Goal: Task Accomplishment & Management: Manage account settings

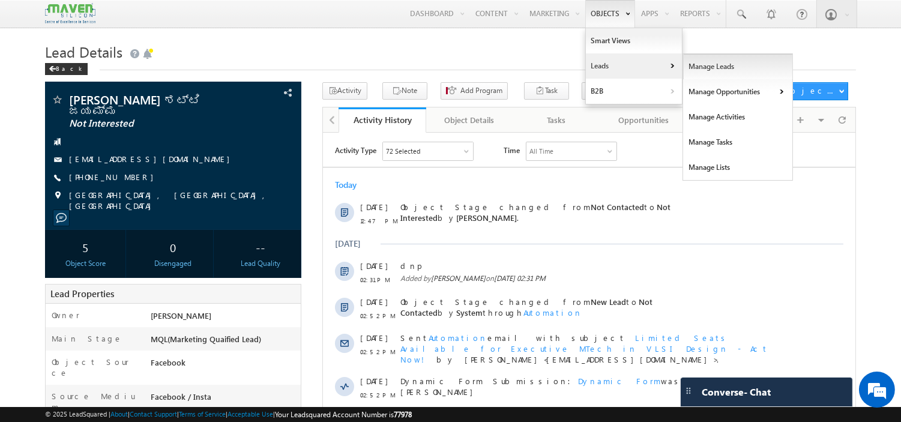
click at [705, 68] on link "Manage Leads" at bounding box center [738, 66] width 110 height 25
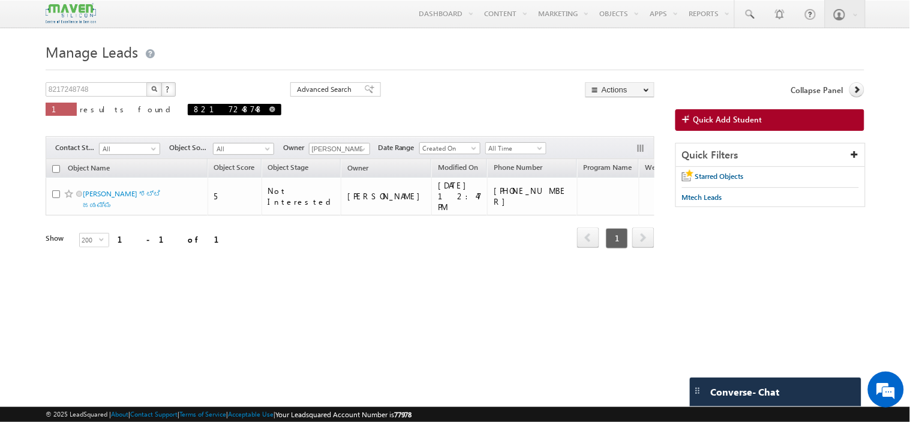
click at [269, 109] on span at bounding box center [272, 109] width 6 height 6
type input "Search Objects"
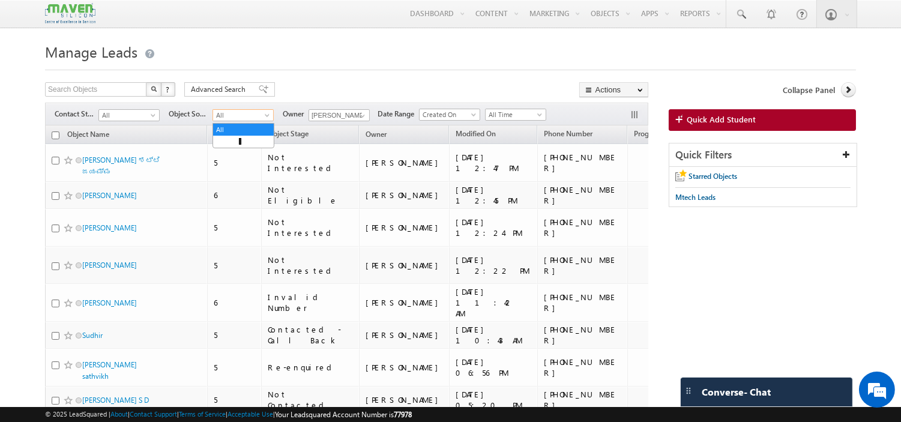
click at [253, 121] on span "All" at bounding box center [241, 115] width 57 height 11
click at [118, 119] on span "All" at bounding box center [127, 115] width 57 height 11
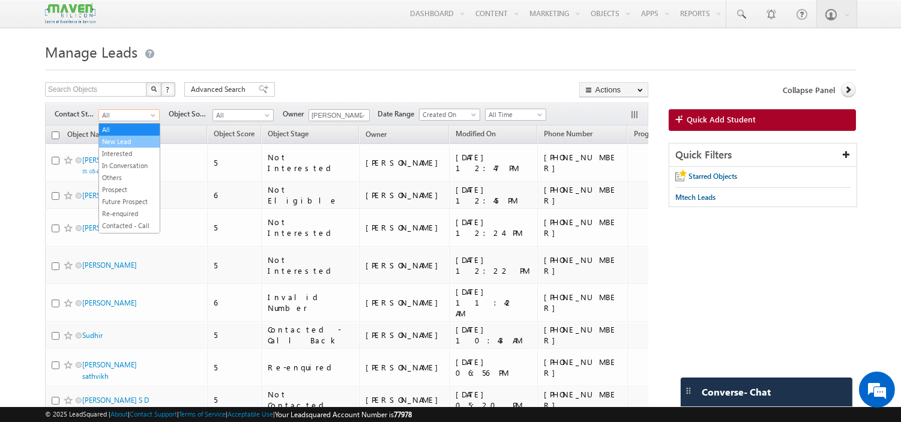
click at [125, 143] on link "New Lead" at bounding box center [129, 141] width 61 height 11
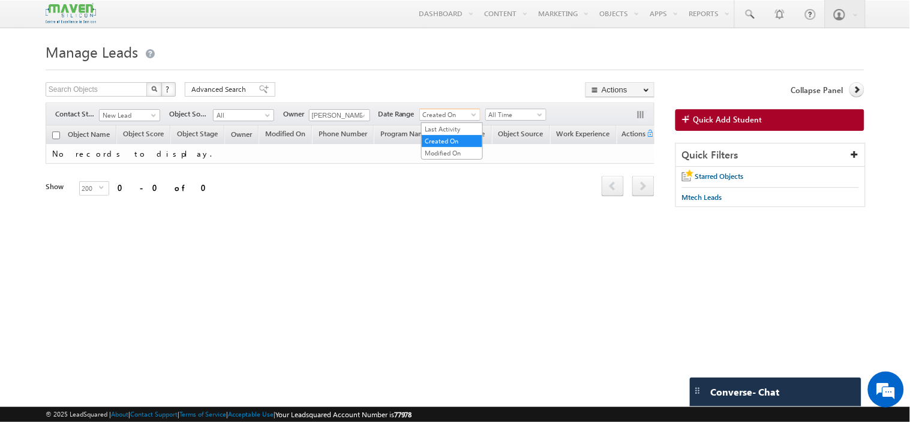
click at [452, 110] on span "Created On" at bounding box center [448, 114] width 57 height 11
click at [451, 127] on link "Last Activity" at bounding box center [452, 129] width 61 height 11
click at [452, 117] on span "Last Activity" at bounding box center [448, 114] width 57 height 11
click at [447, 151] on link "Modified On" at bounding box center [452, 153] width 61 height 11
click at [446, 120] on span "Modified On" at bounding box center [448, 114] width 57 height 11
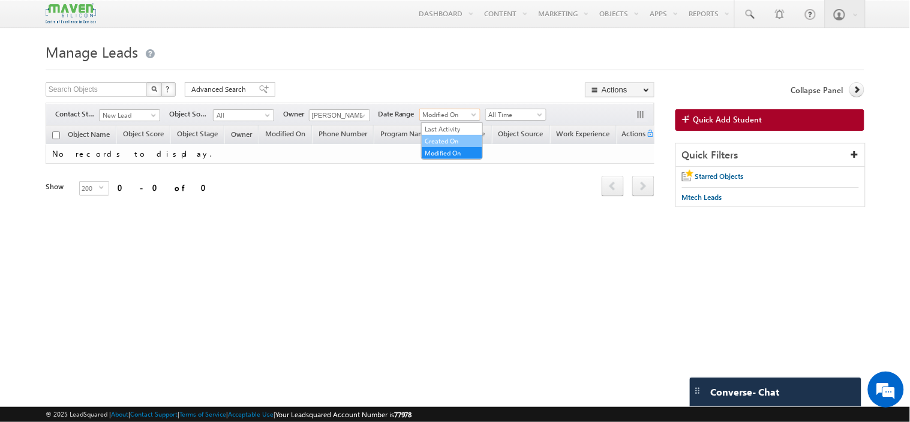
click at [446, 145] on link "Created On" at bounding box center [452, 141] width 61 height 11
click at [83, 89] on input "text" at bounding box center [97, 89] width 103 height 14
paste input "8110949877"
click at [83, 89] on input "8110949877" at bounding box center [97, 89] width 103 height 14
type input "8110949877"
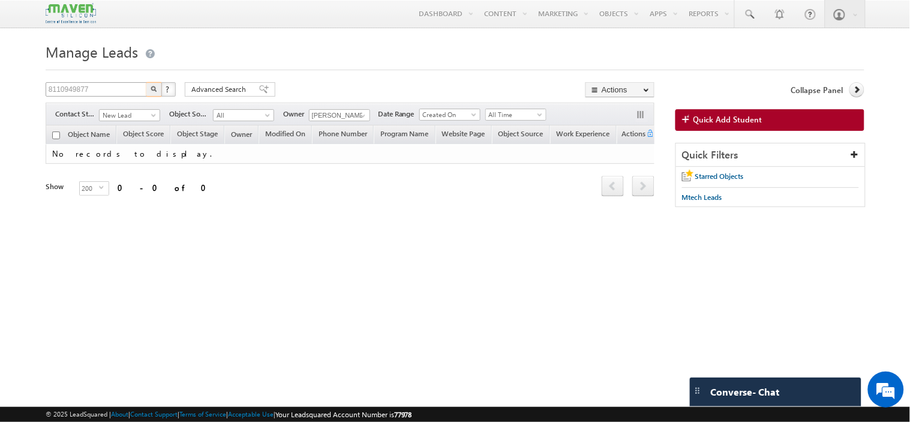
click at [146, 82] on button "button" at bounding box center [154, 89] width 16 height 14
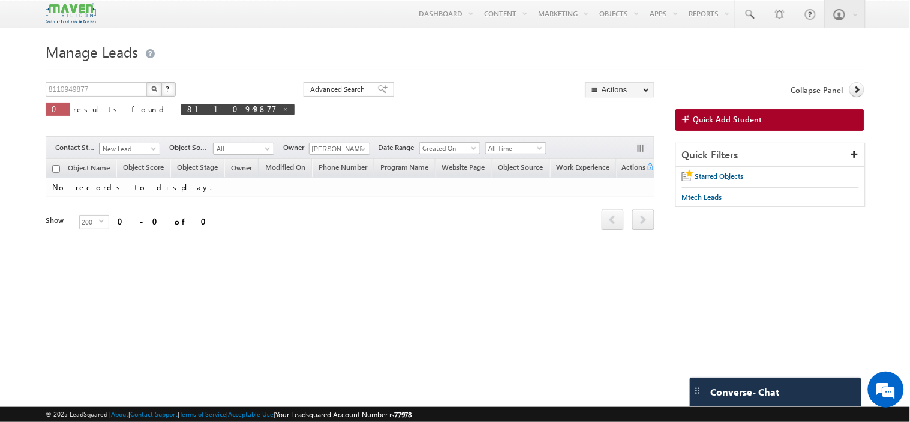
click at [152, 151] on span at bounding box center [155, 151] width 10 height 10
click at [137, 160] on link "All" at bounding box center [130, 163] width 61 height 11
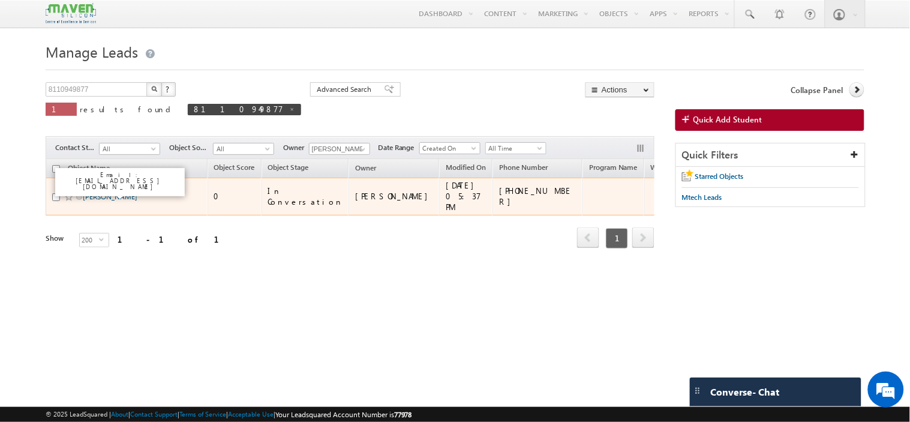
click at [108, 194] on link "Mohana Priya" at bounding box center [110, 196] width 55 height 9
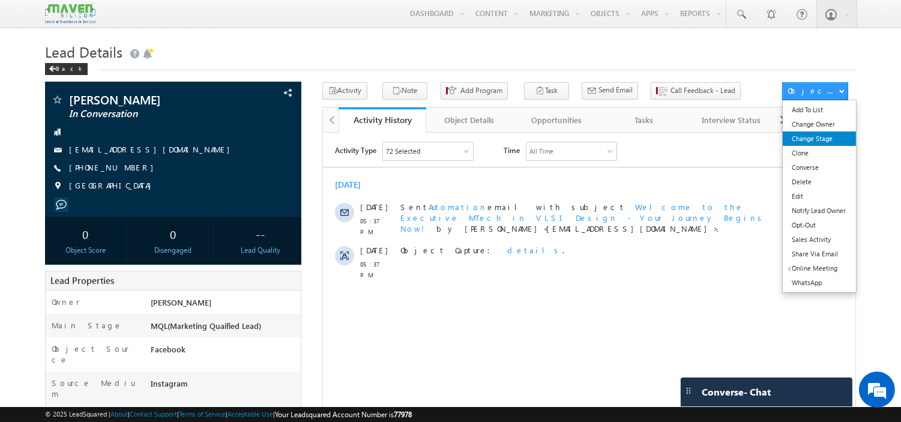
click at [809, 140] on link "Change Stage" at bounding box center [818, 138] width 73 height 14
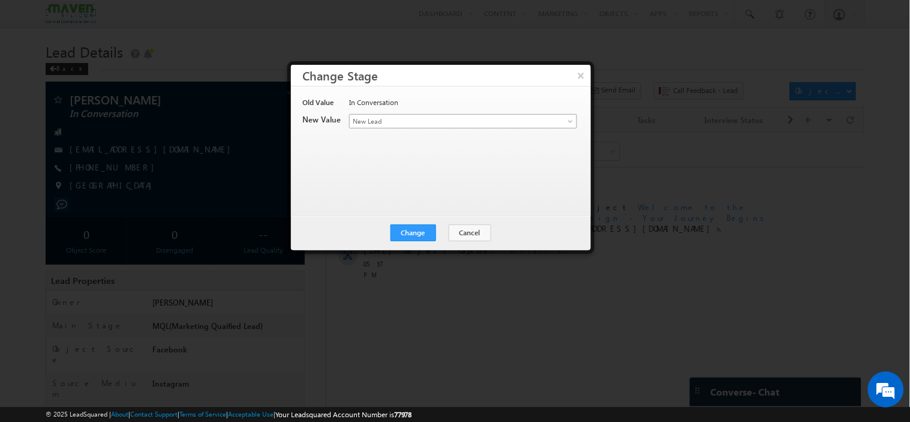
click at [431, 119] on span "New Lead" at bounding box center [443, 121] width 187 height 11
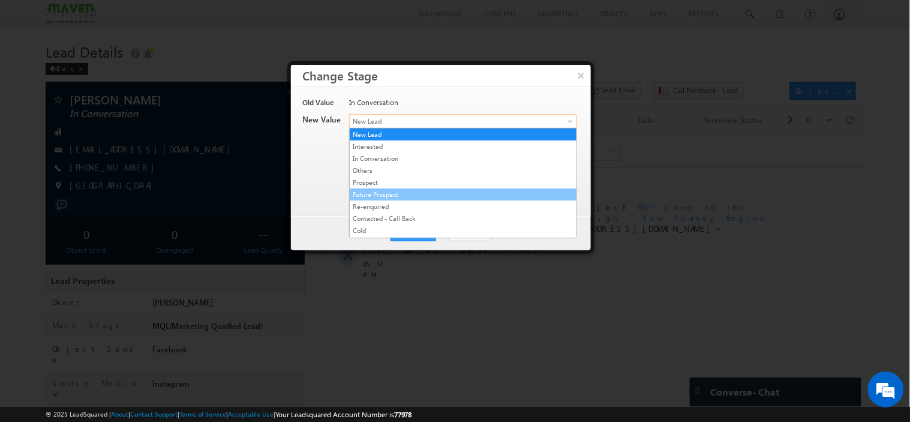
scroll to position [230, 0]
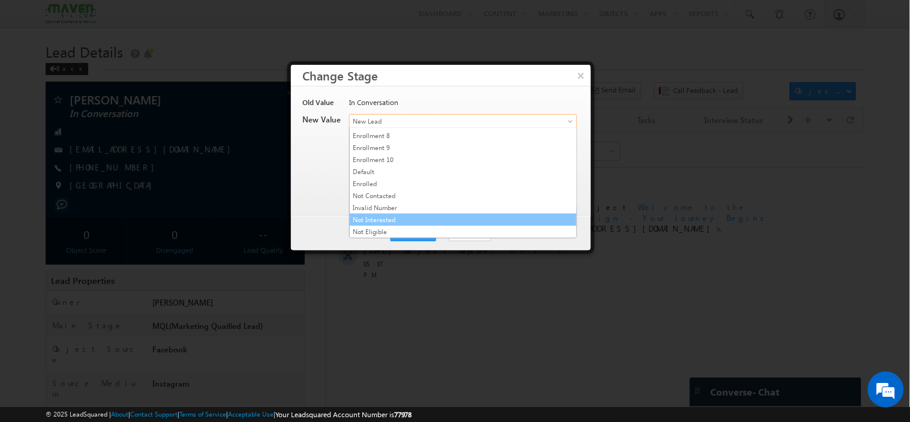
click at [413, 218] on link "Not Interested" at bounding box center [463, 219] width 227 height 11
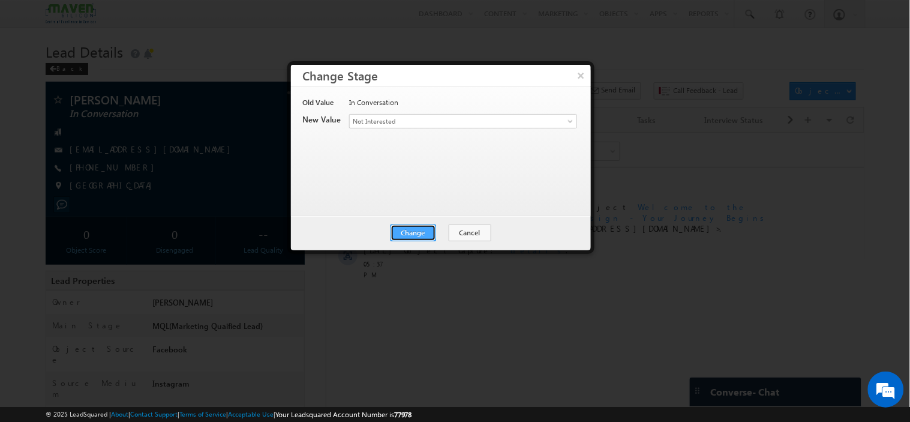
click at [413, 226] on button "Change" at bounding box center [414, 232] width 46 height 17
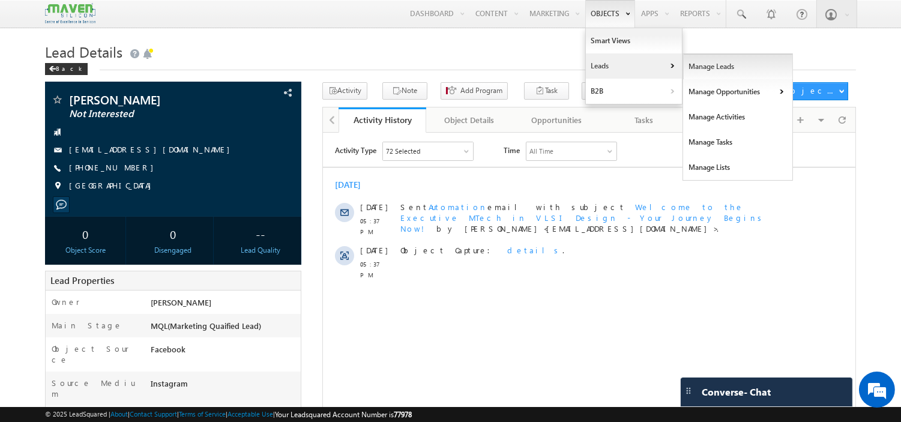
click at [705, 67] on link "Manage Leads" at bounding box center [738, 66] width 110 height 25
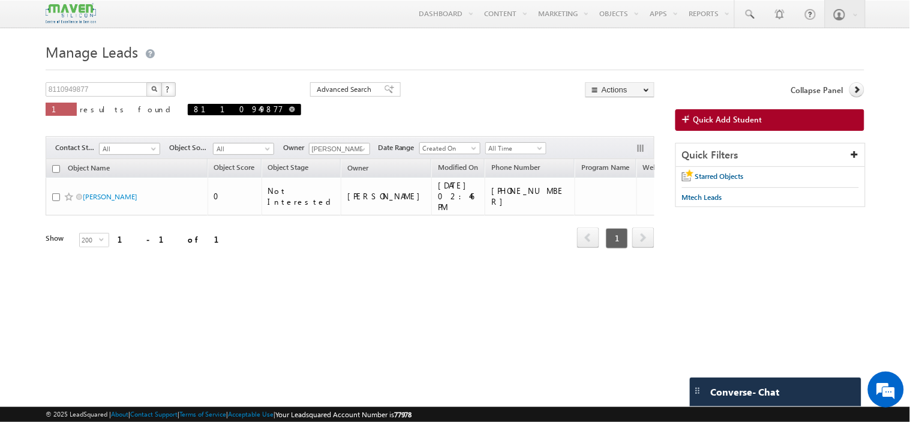
click at [188, 110] on span "8110949877" at bounding box center [244, 109] width 113 height 11
click at [188, 114] on span "8110949877" at bounding box center [244, 109] width 113 height 11
click at [289, 112] on span at bounding box center [292, 109] width 6 height 6
type input "Search Objects"
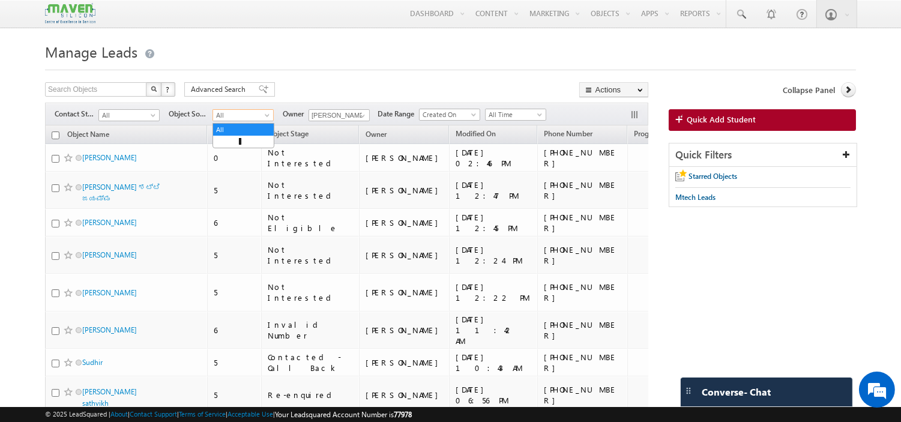
click at [235, 115] on span "All" at bounding box center [241, 115] width 57 height 11
click at [129, 114] on span "All" at bounding box center [127, 115] width 57 height 11
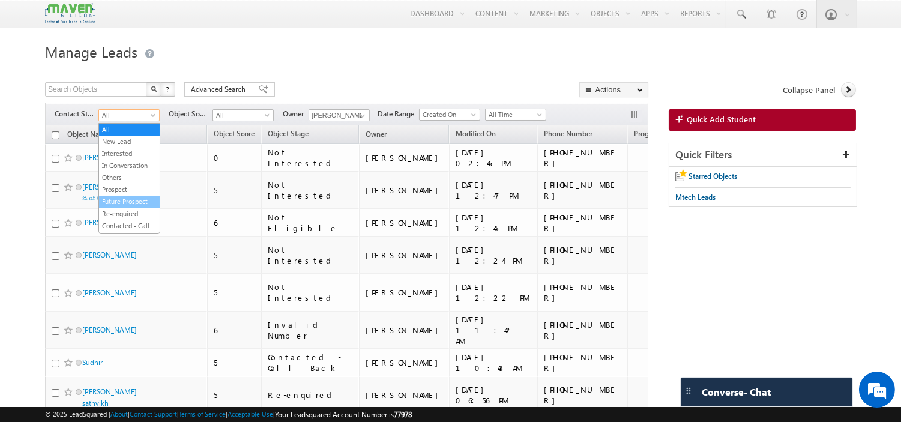
scroll to position [24, 0]
click at [126, 147] on link "In Conversation" at bounding box center [129, 141] width 61 height 11
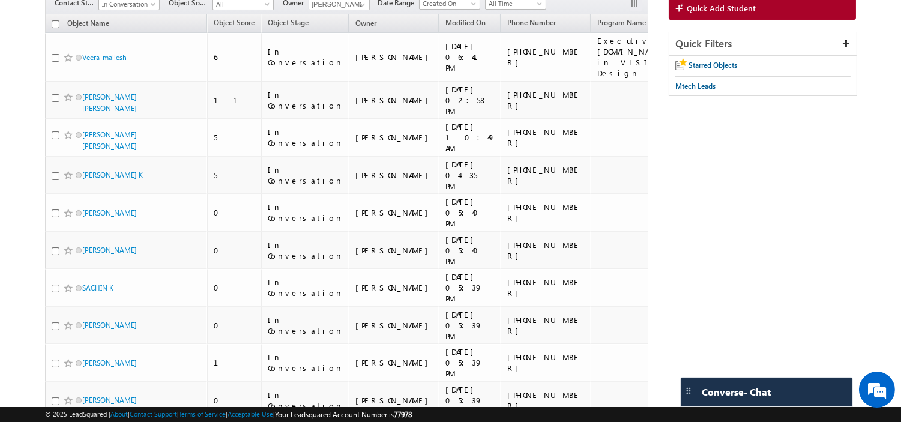
scroll to position [112, 0]
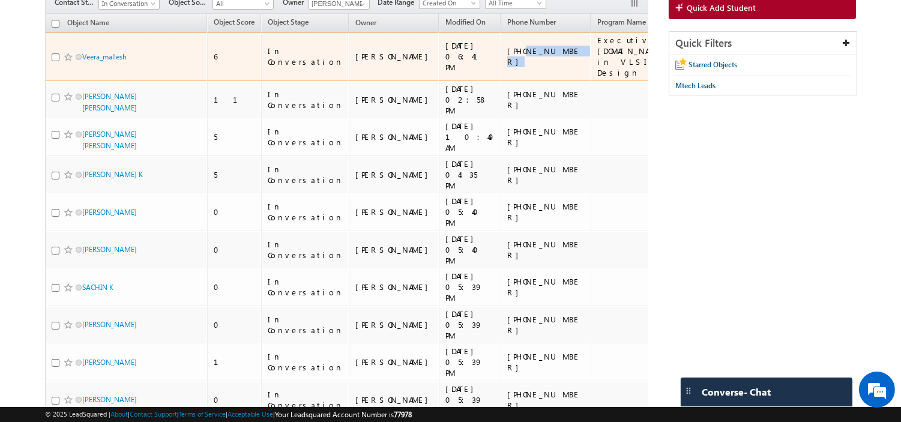
drag, startPoint x: 490, startPoint y: 45, endPoint x: 430, endPoint y: 52, distance: 59.8
click at [500, 52] on td "+91-7673955377" at bounding box center [545, 56] width 90 height 49
copy div "7673955377"
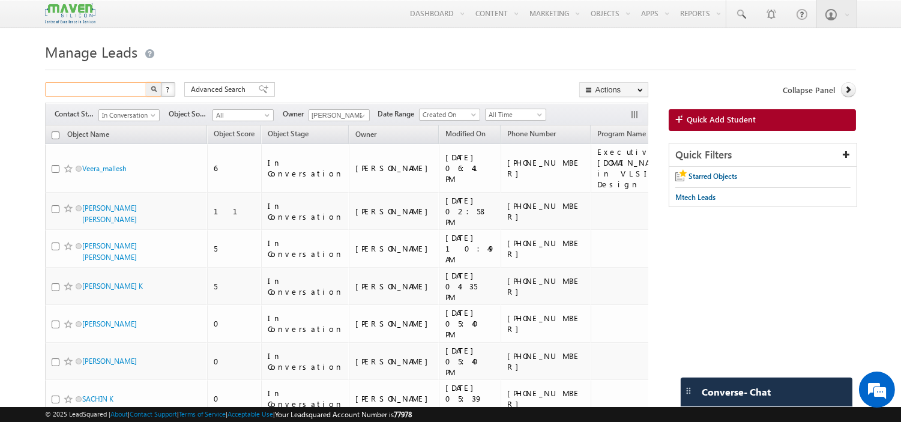
click at [132, 91] on input "text" at bounding box center [96, 89] width 103 height 14
paste input "-9902087597"
type input "-9902087597"
click at [146, 82] on button "button" at bounding box center [154, 89] width 16 height 14
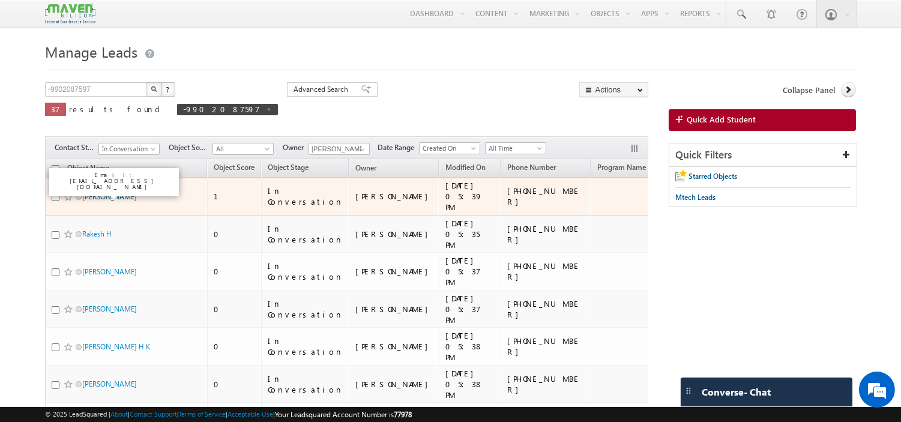
click at [107, 196] on link "Amol Shinde" at bounding box center [109, 196] width 55 height 9
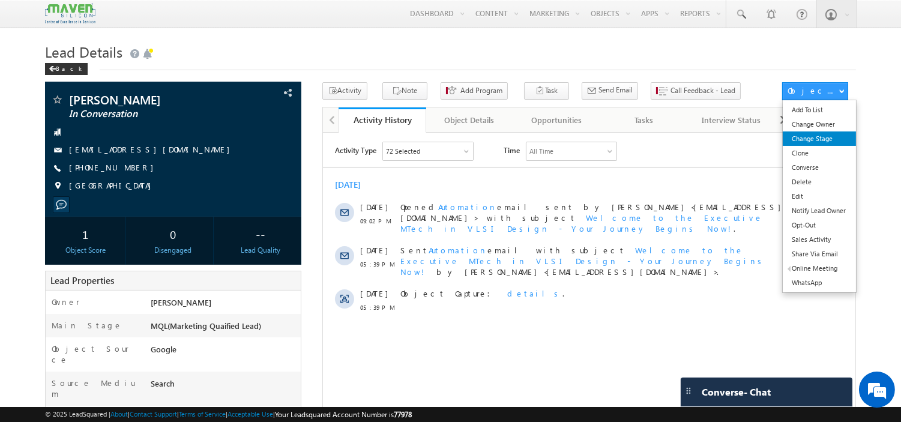
click at [806, 136] on link "Change Stage" at bounding box center [818, 138] width 73 height 14
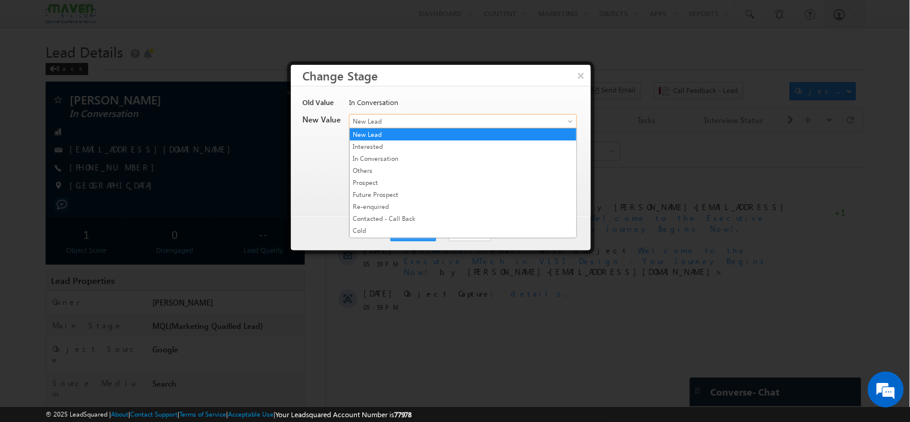
click at [459, 123] on span "New Lead" at bounding box center [443, 121] width 187 height 11
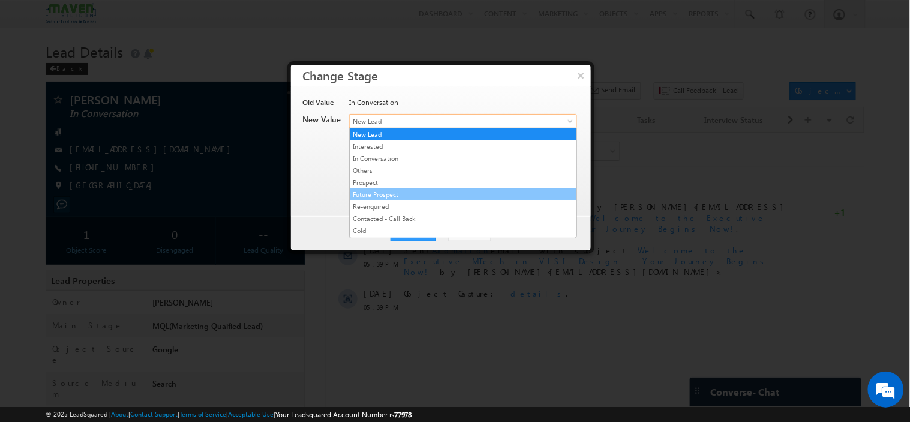
scroll to position [230, 0]
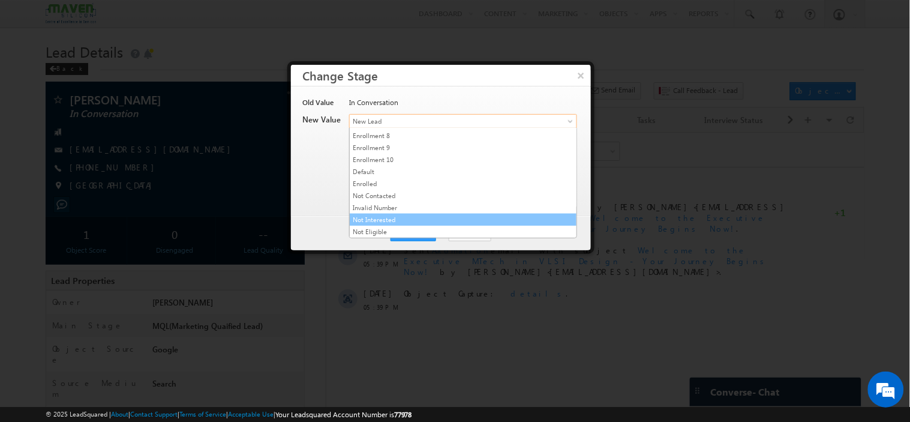
click at [422, 216] on link "Not Interested" at bounding box center [463, 219] width 227 height 11
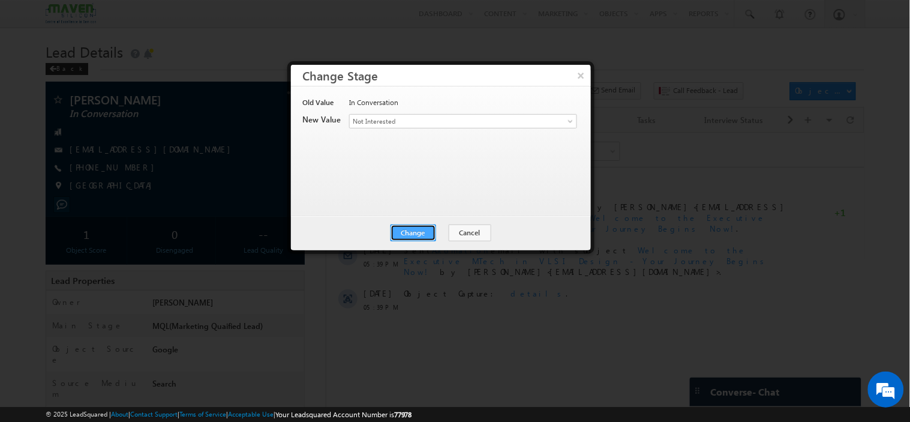
click at [409, 229] on button "Change" at bounding box center [414, 232] width 46 height 17
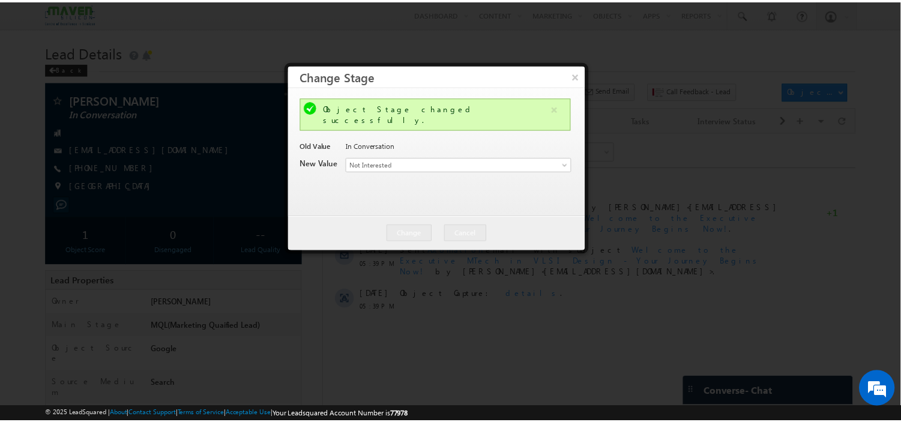
scroll to position [0, 0]
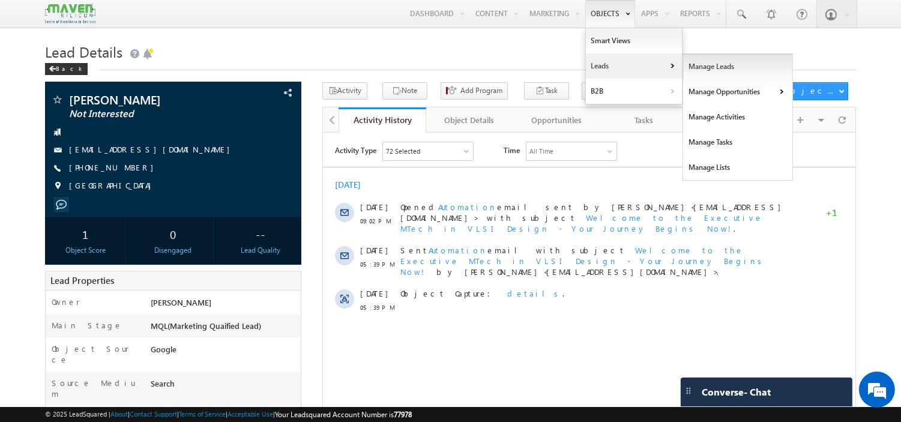
click at [703, 65] on link "Manage Leads" at bounding box center [738, 66] width 110 height 25
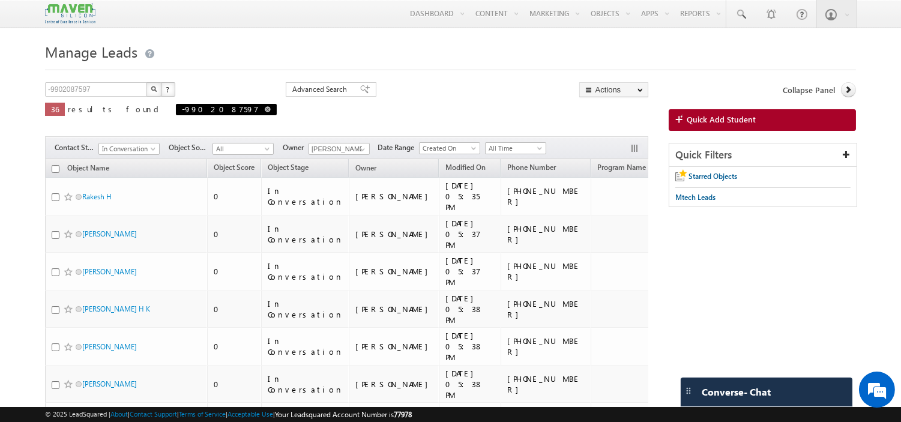
click at [177, 115] on span "-9902087597" at bounding box center [226, 109] width 101 height 11
click at [265, 112] on span at bounding box center [268, 109] width 6 height 6
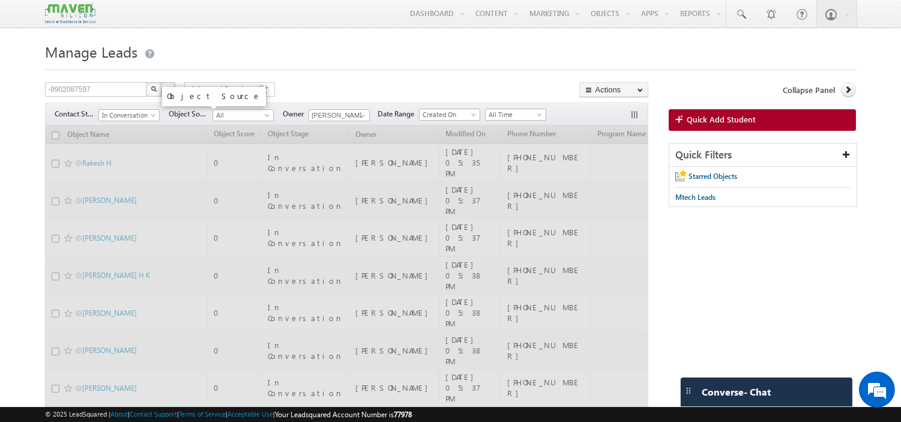
type input "Search Objects"
click at [126, 85] on input "text" at bounding box center [96, 89] width 103 height 14
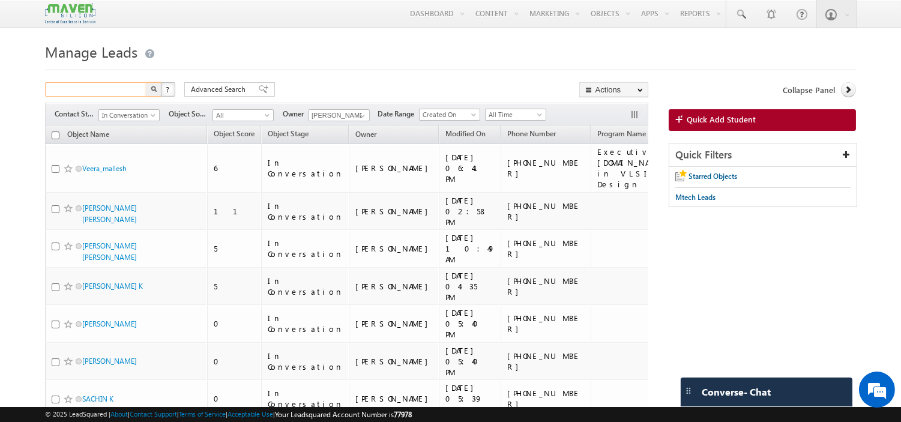
paste input "7339058587"
type input "7339058587"
click at [146, 82] on button "button" at bounding box center [154, 89] width 16 height 14
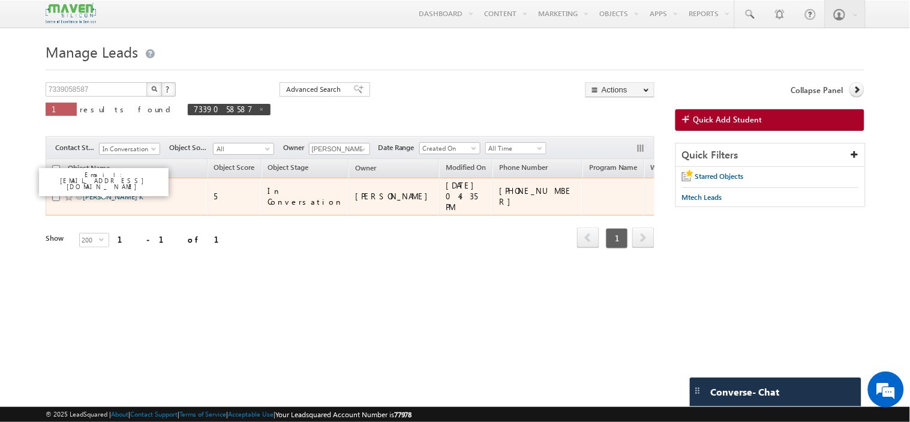
click at [112, 192] on link "Gowtham K" at bounding box center [113, 196] width 61 height 9
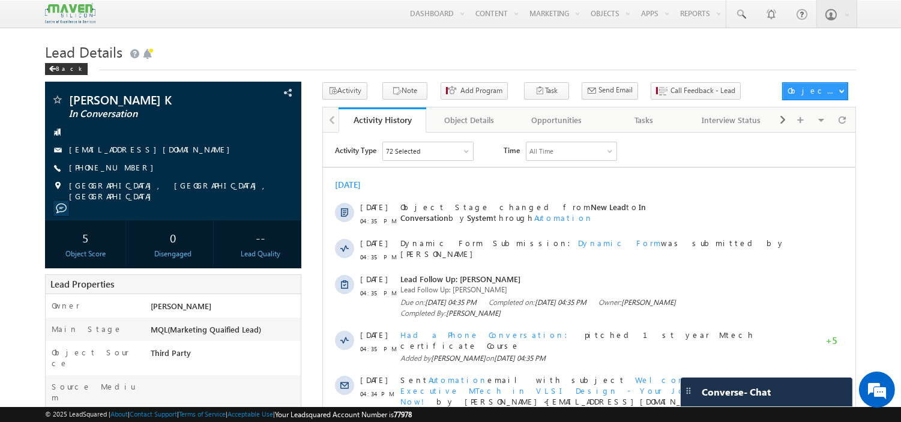
scroll to position [2, 0]
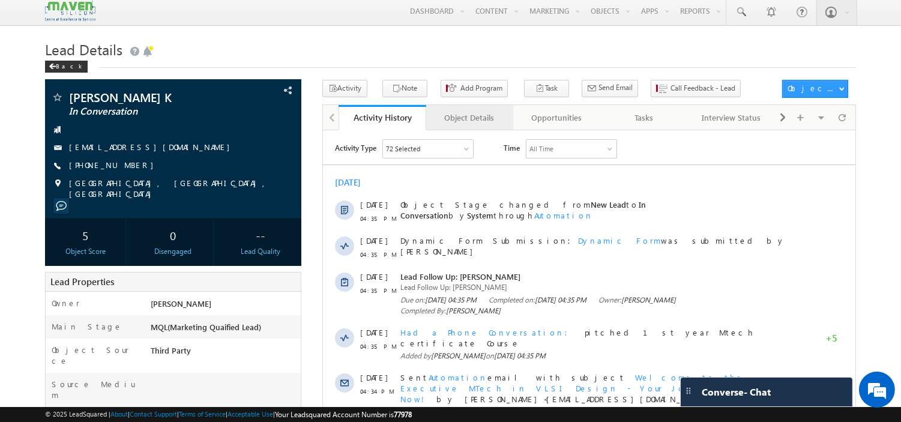
click at [433, 118] on link "Object Details" at bounding box center [469, 117] width 87 height 25
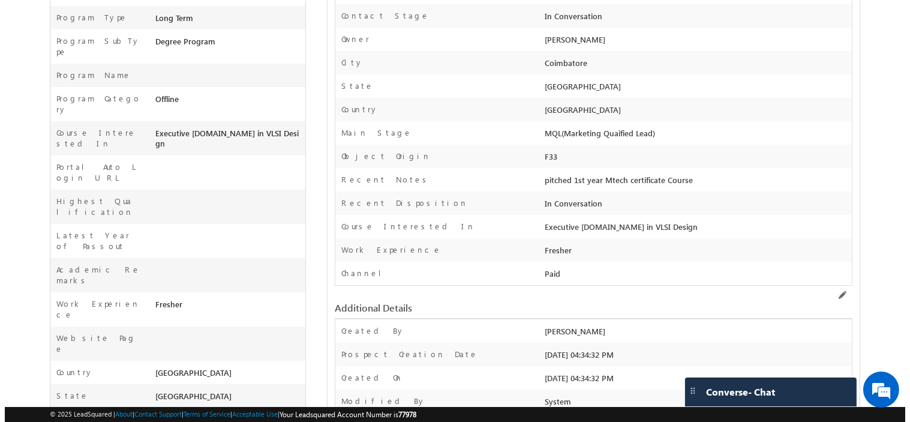
scroll to position [0, 0]
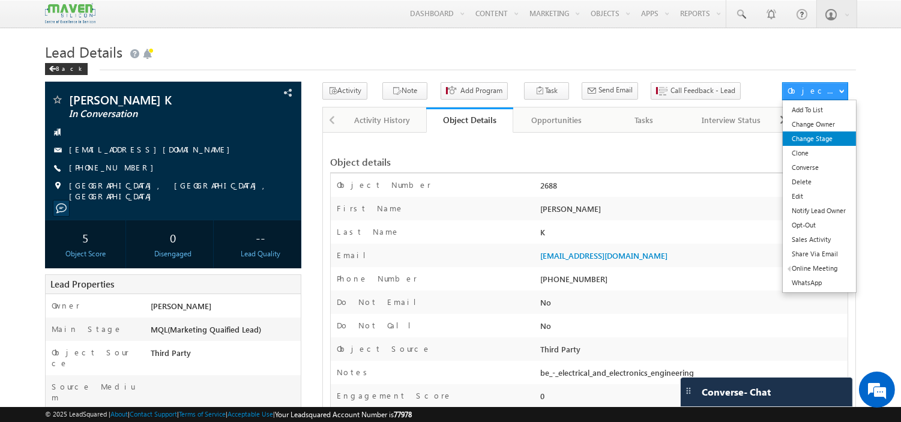
click at [807, 140] on link "Change Stage" at bounding box center [818, 138] width 73 height 14
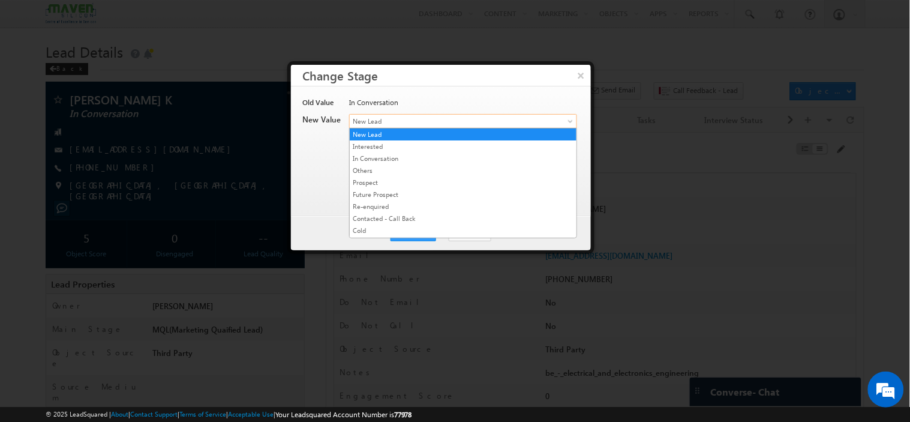
click at [409, 116] on span "New Lead" at bounding box center [443, 121] width 187 height 11
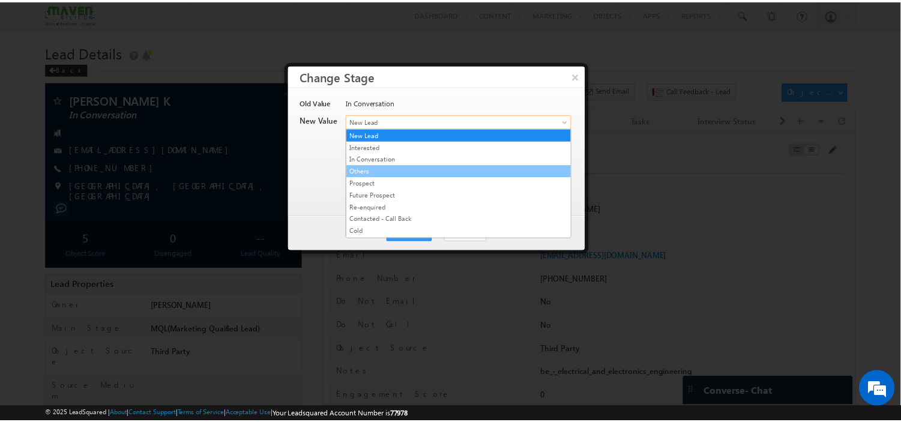
scroll to position [230, 0]
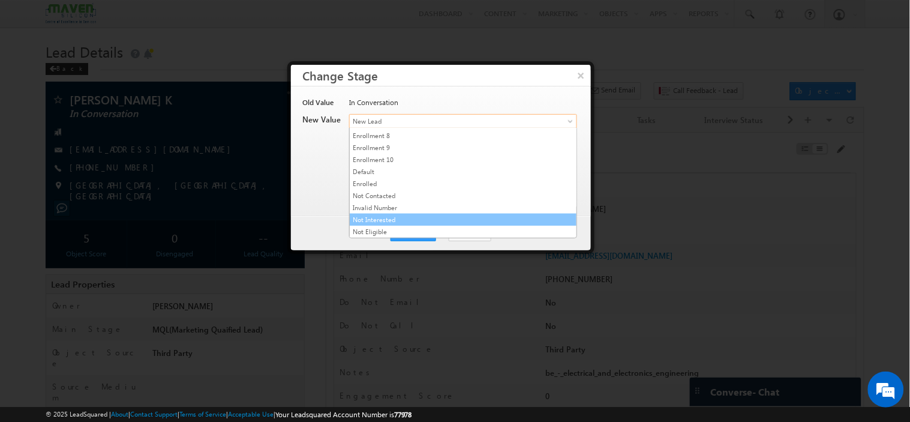
click at [398, 217] on link "Not Interested" at bounding box center [463, 219] width 227 height 11
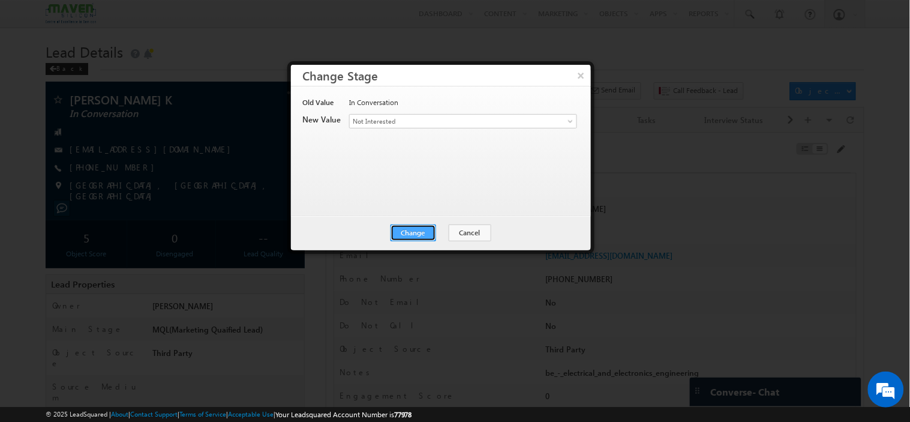
click at [404, 230] on button "Change" at bounding box center [414, 232] width 46 height 17
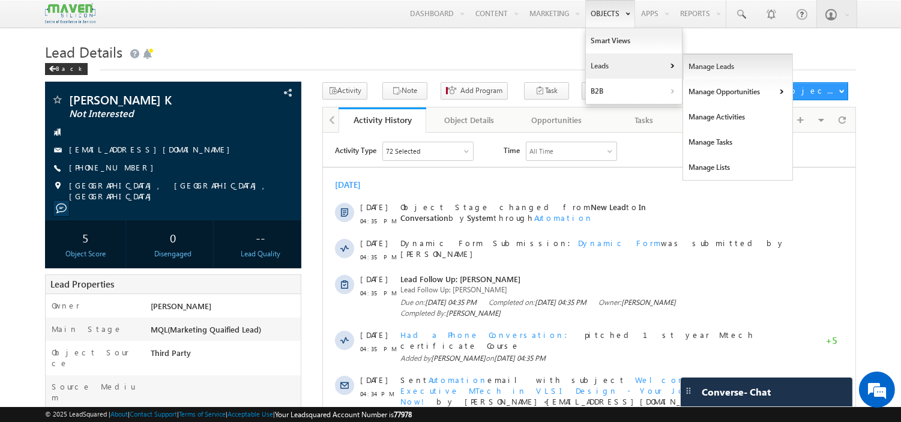
click at [692, 61] on link "Manage Leads" at bounding box center [738, 66] width 110 height 25
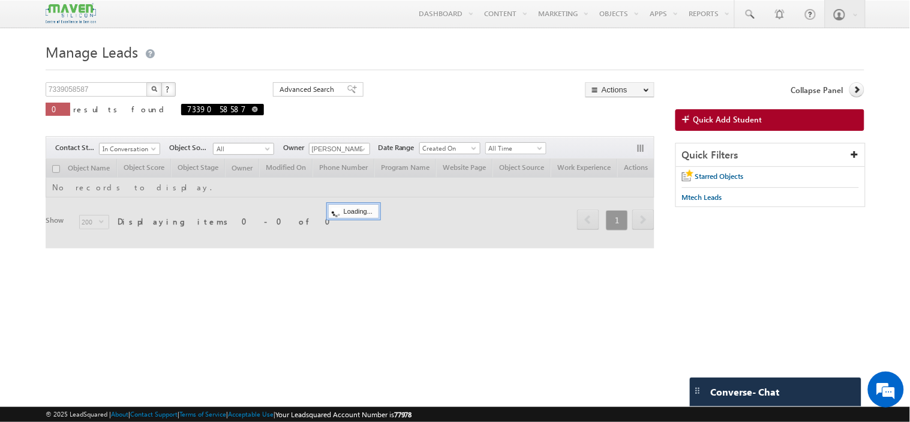
click at [252, 111] on span at bounding box center [255, 109] width 6 height 6
type input "Search Objects"
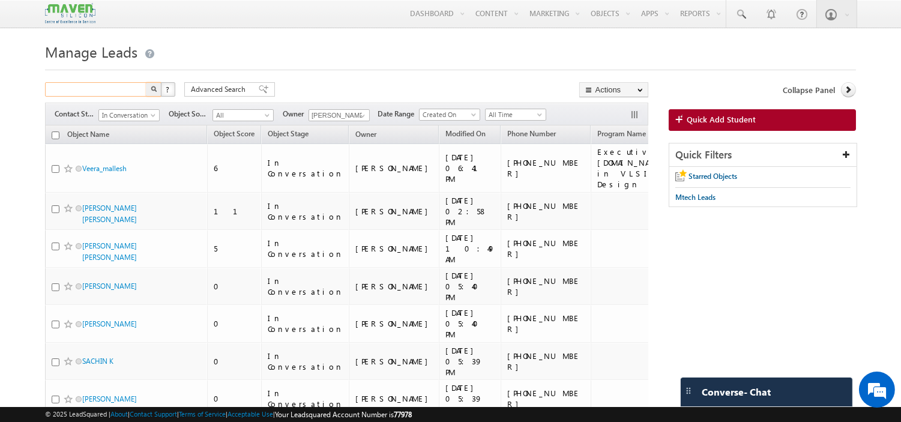
click at [110, 84] on input "text" at bounding box center [96, 89] width 103 height 14
paste input "9811615060"
type input "9811615060"
click at [146, 82] on button "button" at bounding box center [154, 89] width 16 height 14
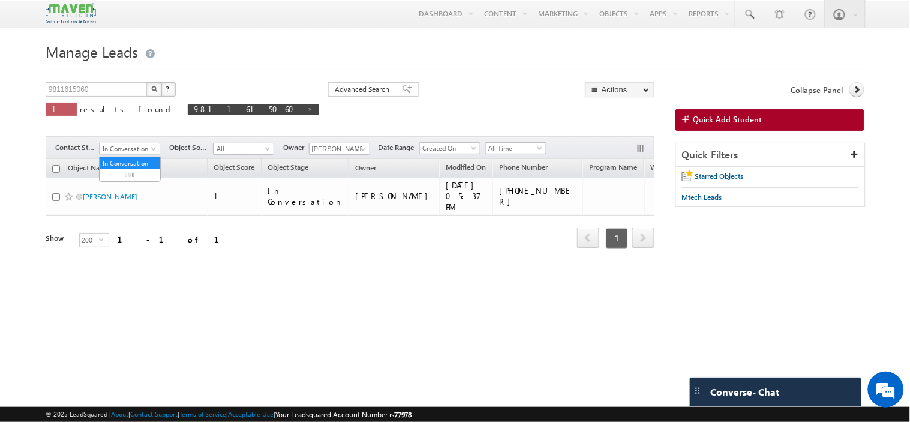
click at [125, 150] on span "In Conversation" at bounding box center [128, 148] width 57 height 11
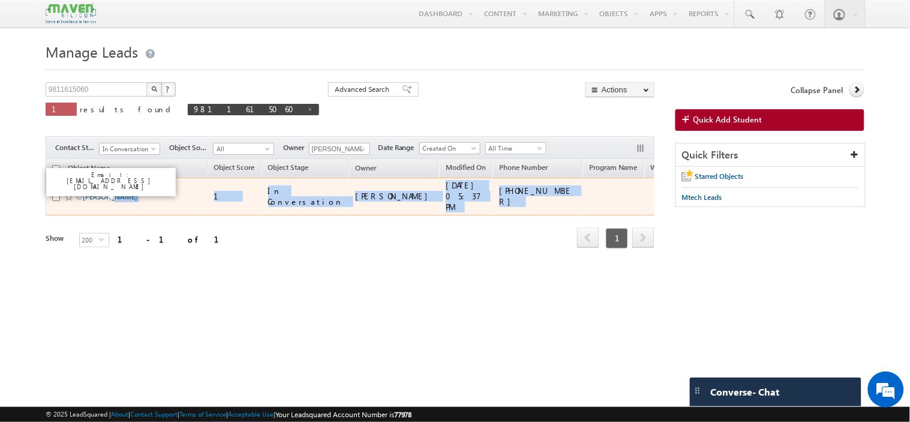
drag, startPoint x: 55, startPoint y: 215, endPoint x: 112, endPoint y: 196, distance: 60.0
click at [112, 196] on div "Object Name Object Score Object Stage Owner Modified On" at bounding box center [350, 204] width 609 height 91
click at [112, 196] on link "[PERSON_NAME]" at bounding box center [110, 196] width 55 height 9
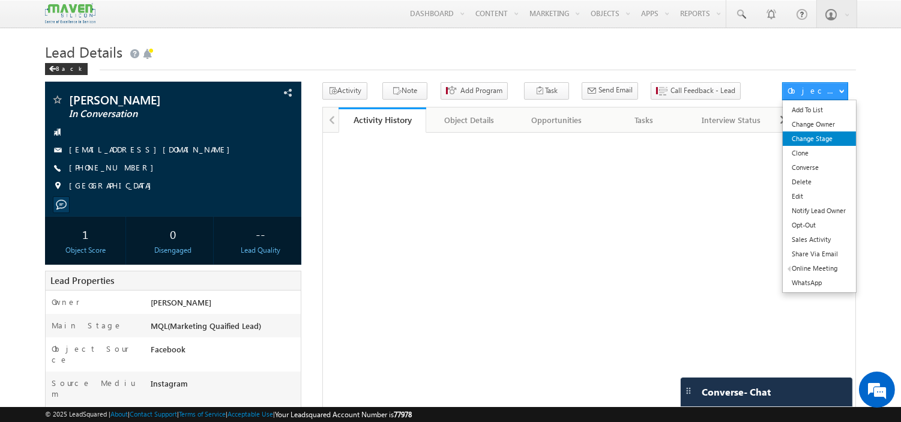
click at [806, 136] on link "Change Stage" at bounding box center [818, 138] width 73 height 14
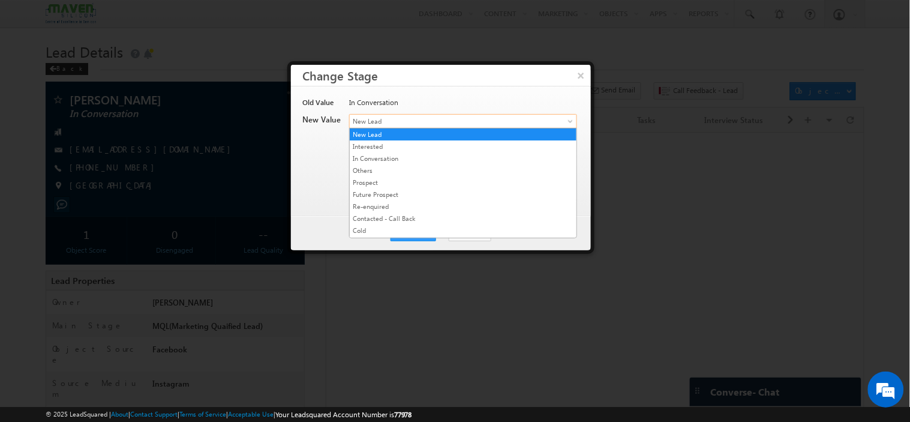
click at [469, 126] on span "New Lead" at bounding box center [443, 121] width 187 height 11
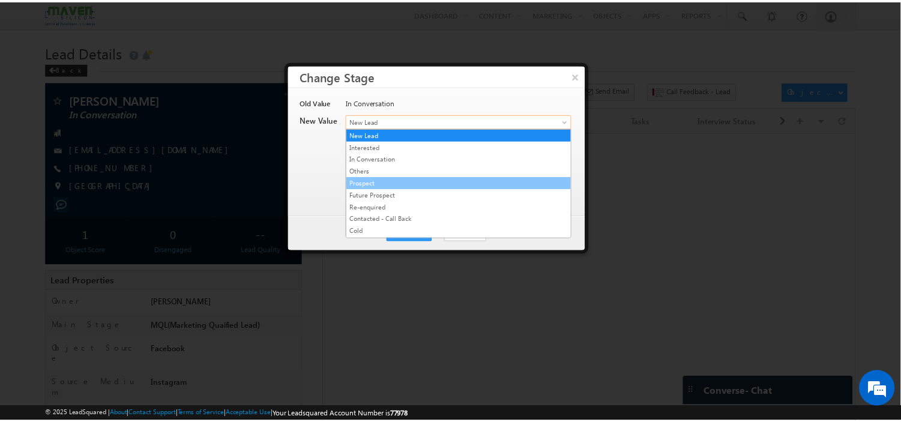
scroll to position [230, 0]
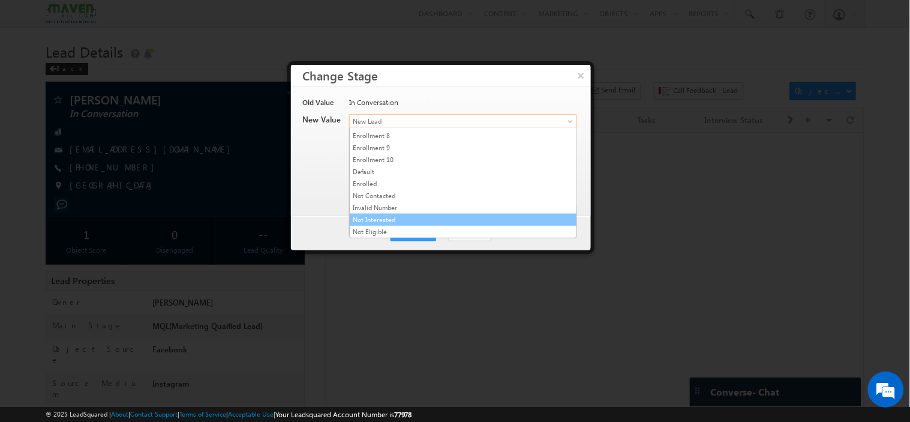
click at [430, 219] on link "Not Interested" at bounding box center [463, 219] width 227 height 11
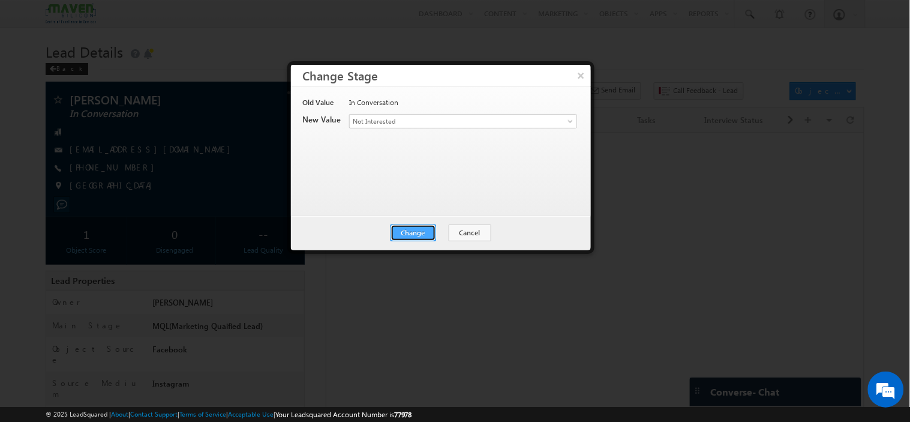
click at [425, 225] on button "Change" at bounding box center [414, 232] width 46 height 17
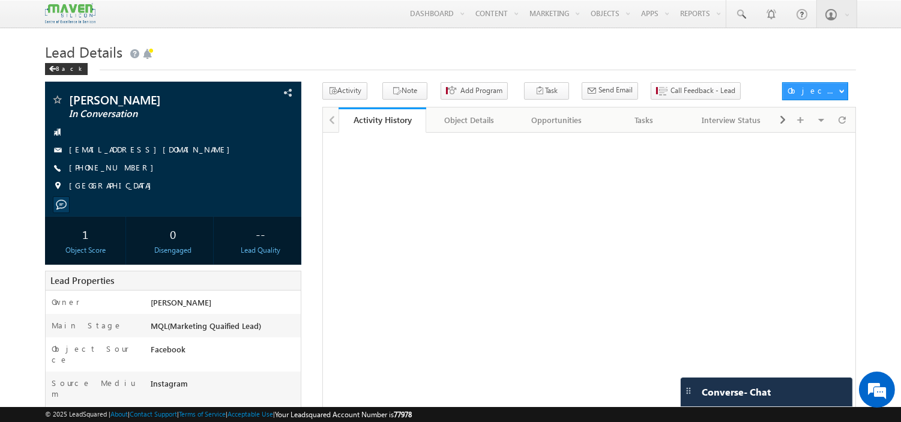
scroll to position [0, 0]
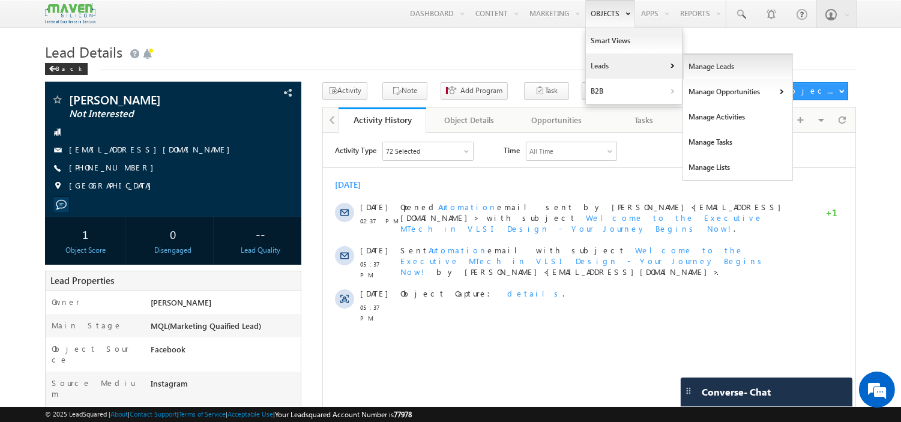
click at [691, 74] on link "Manage Leads" at bounding box center [738, 66] width 110 height 25
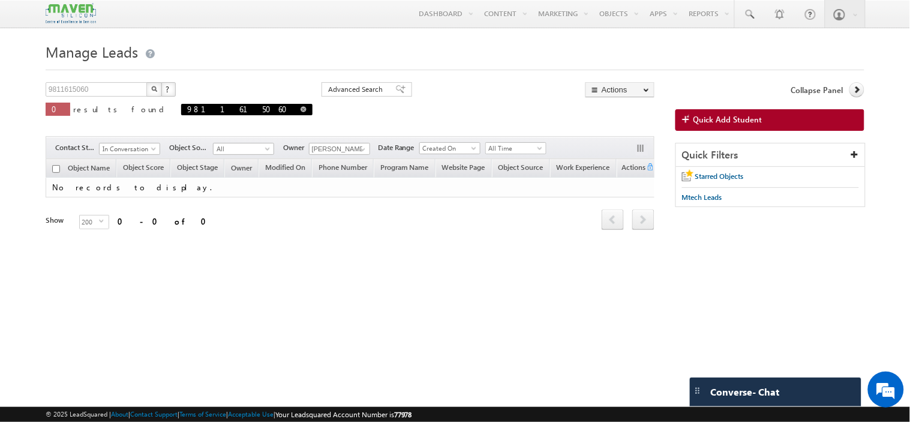
click at [301, 114] on link at bounding box center [304, 109] width 6 height 10
type input "Search Objects"
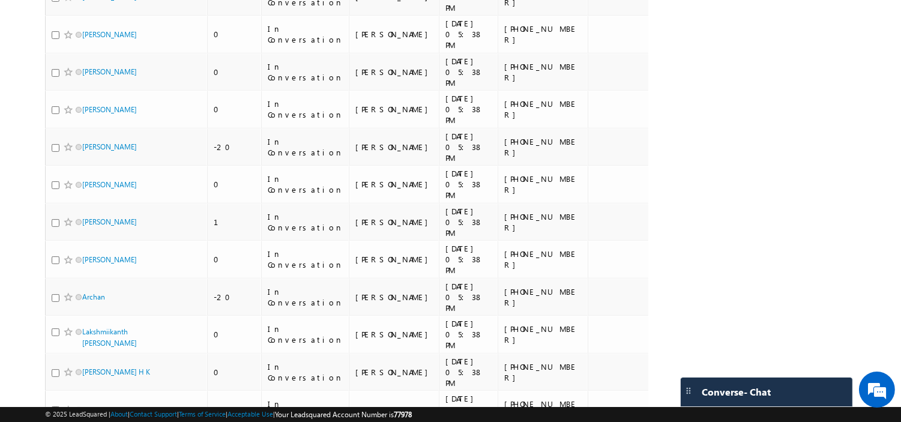
scroll to position [718, 0]
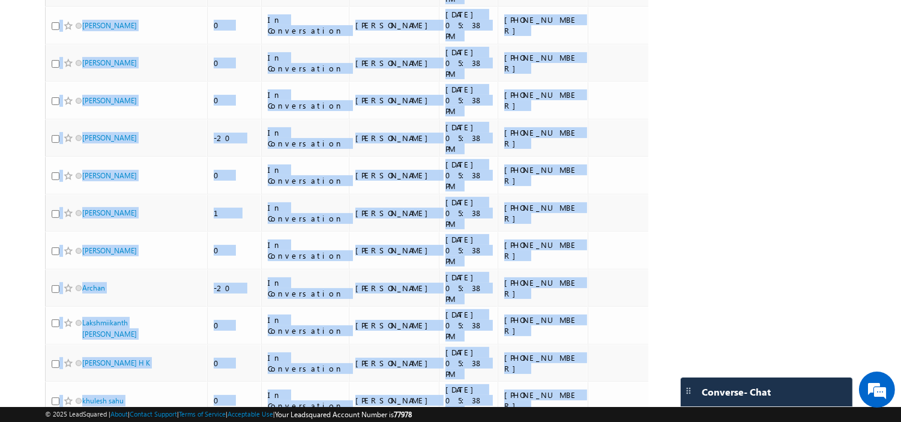
scroll to position [718, 0]
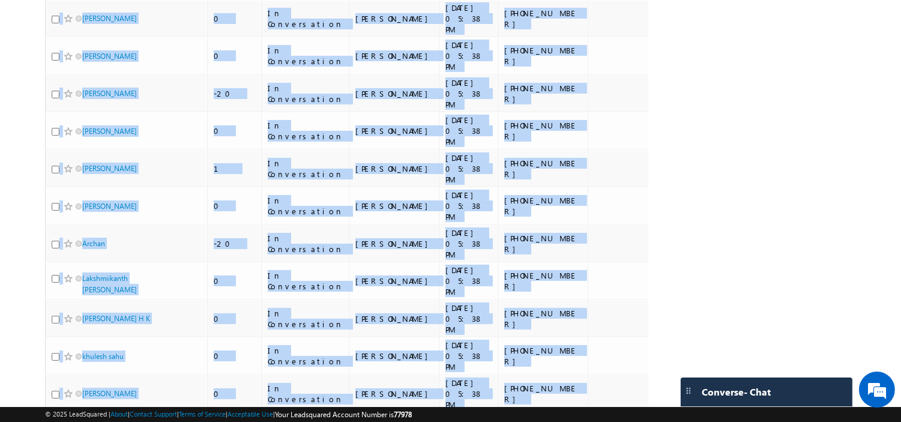
drag, startPoint x: 414, startPoint y: 157, endPoint x: 490, endPoint y: 299, distance: 160.8
click at [490, 299] on tbody "Veera_mallesh 6 In Conversation Komal 16/09/2025 06:41 PM +91-7673955377 Execut…" at bounding box center [479, 31] width 868 height 1211
copy tbody "+91-7673955377 Executive M.Tech in VLSI Design Facebook 1–2 Years Goutham Srini…"
click at [766, 113] on div "Search Objects X ? 32 results found Advanced Search Advanced Search Advanced se…" at bounding box center [450, 34] width 811 height 1339
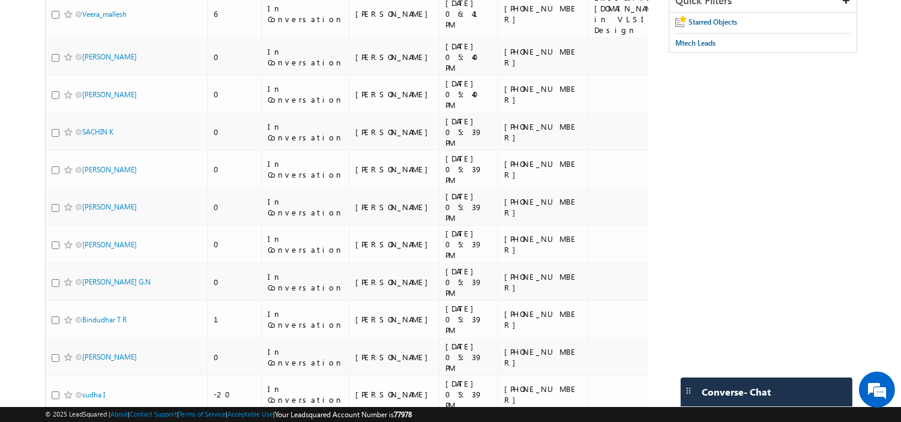
scroll to position [0, 0]
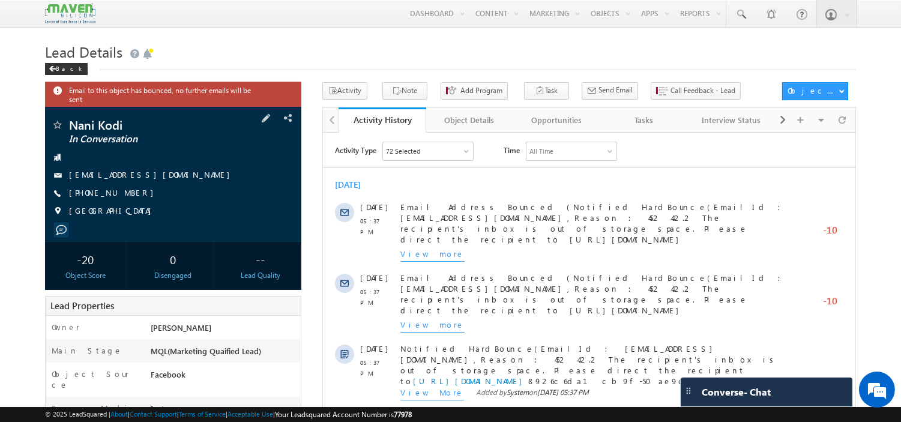
drag, startPoint x: 133, startPoint y: 196, endPoint x: 127, endPoint y: 196, distance: 6.6
click at [127, 196] on div "[PHONE_NUMBER]" at bounding box center [173, 193] width 244 height 12
copy div "[PHONE_NUMBER]"
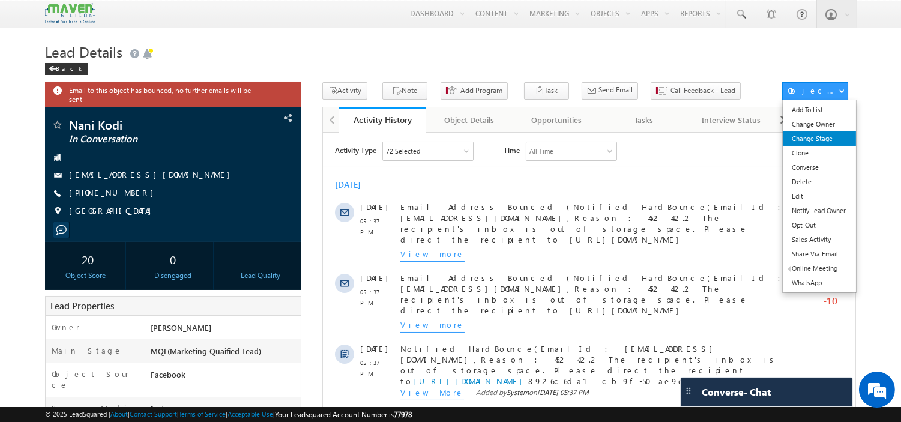
click at [829, 136] on link "Change Stage" at bounding box center [818, 138] width 73 height 14
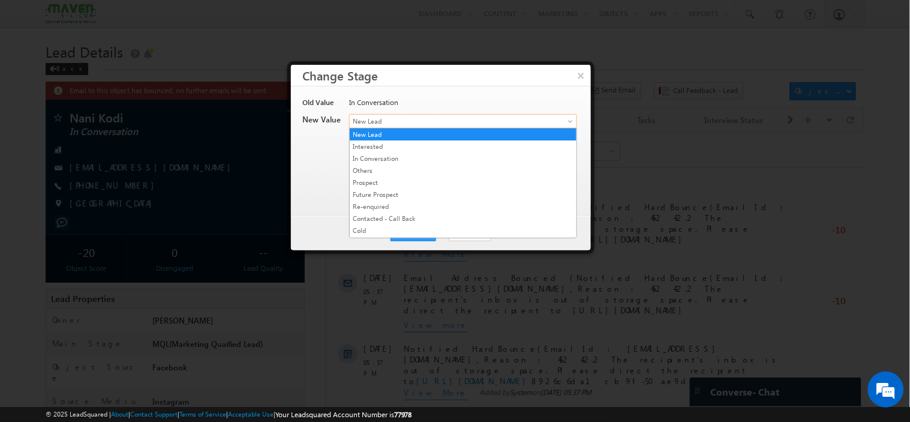
click at [493, 127] on link "New Lead" at bounding box center [463, 121] width 228 height 14
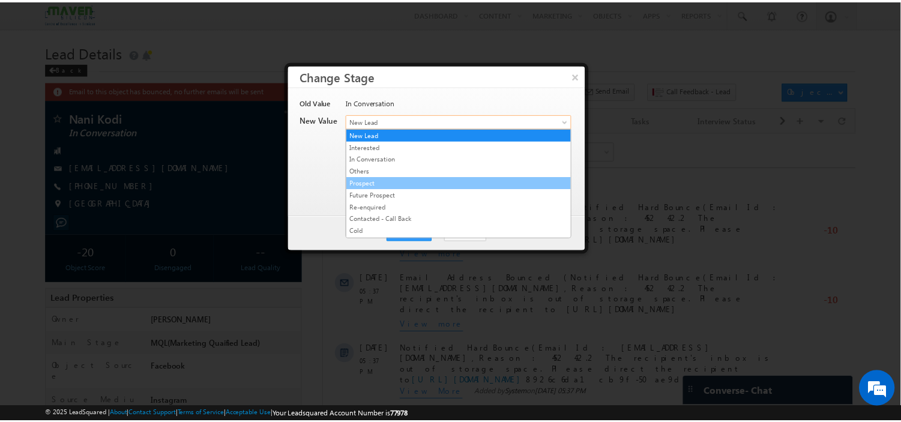
scroll to position [230, 0]
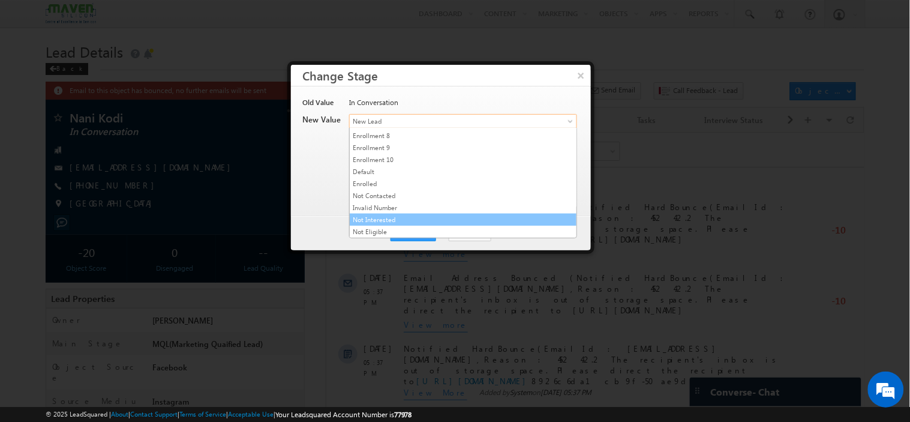
click at [435, 224] on link "Not Interested" at bounding box center [463, 219] width 227 height 11
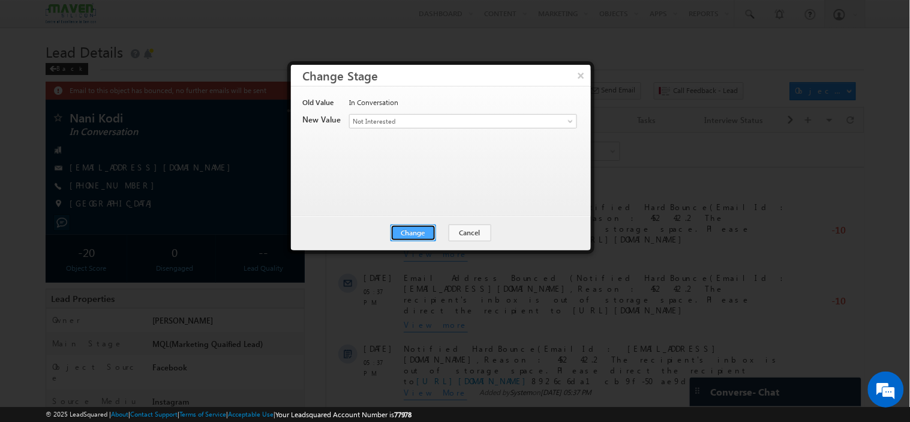
click at [421, 228] on button "Change" at bounding box center [414, 232] width 46 height 17
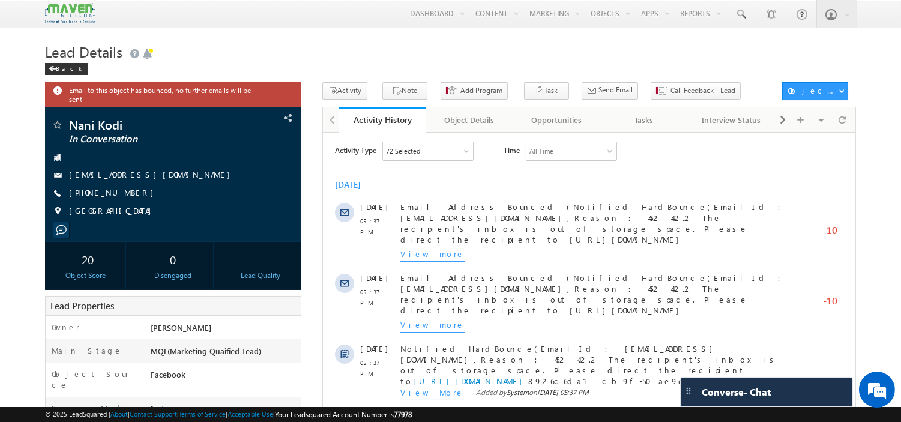
scroll to position [0, 0]
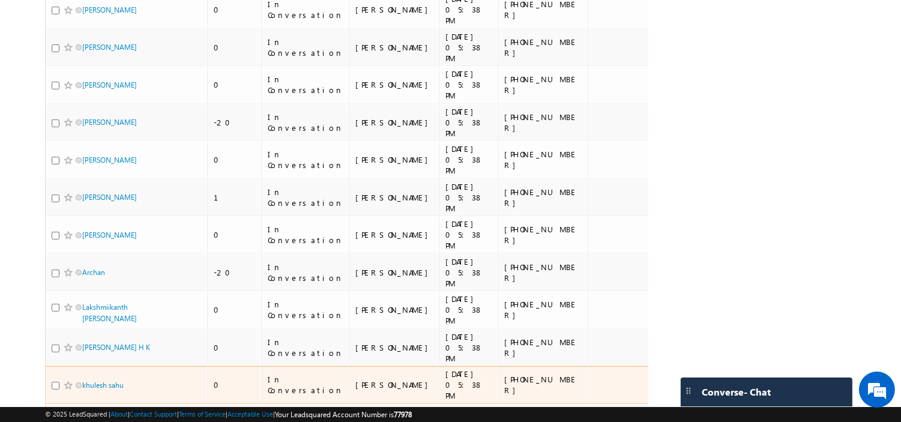
scroll to position [690, 0]
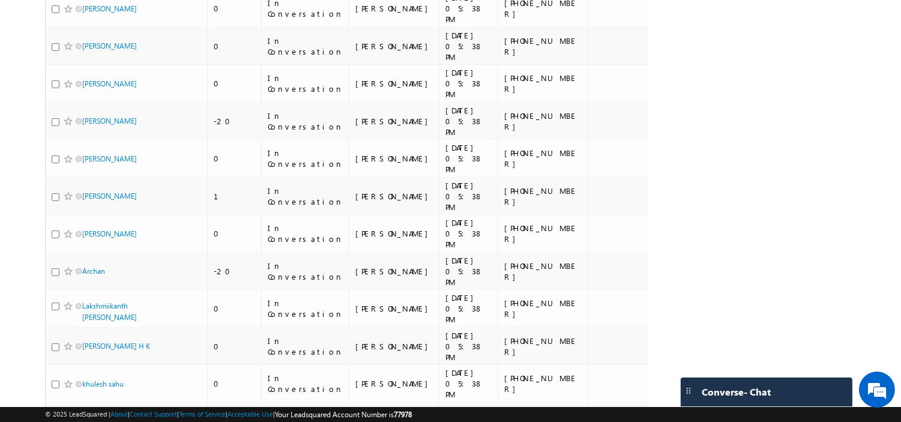
drag, startPoint x: 493, startPoint y: 275, endPoint x: 433, endPoint y: 277, distance: 60.0
copy div "8108396778"
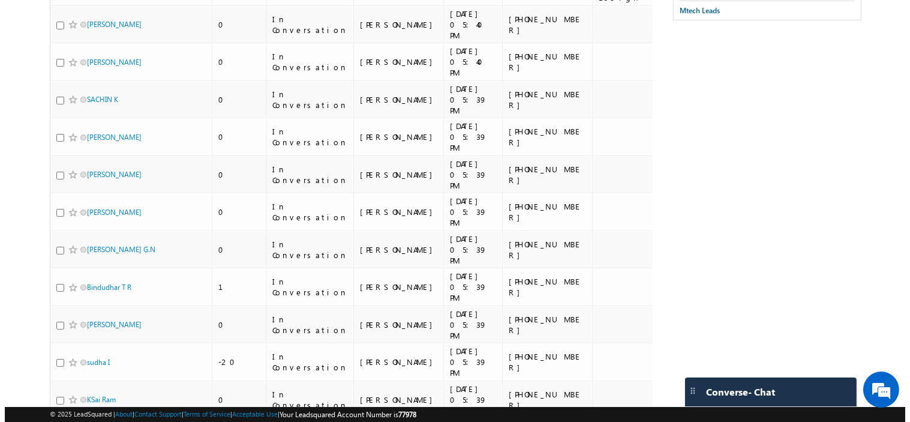
scroll to position [0, 0]
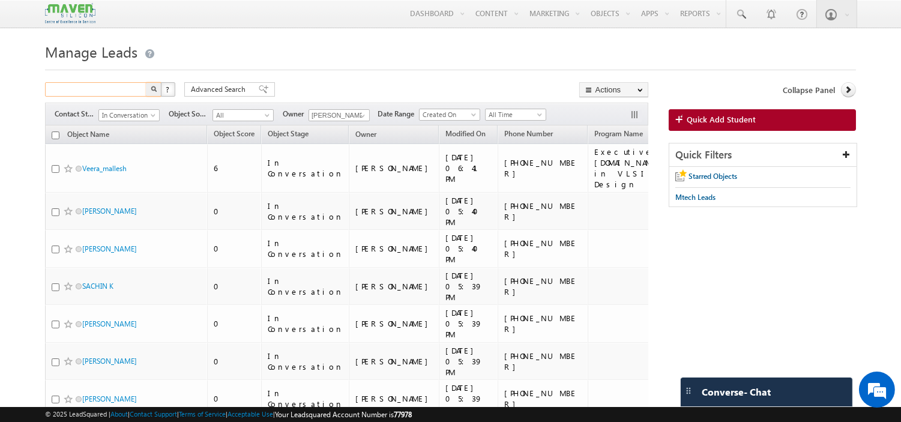
click at [129, 88] on input "text" at bounding box center [96, 89] width 103 height 14
paste input "8108396778"
type input "8108396778"
click at [146, 82] on button "button" at bounding box center [154, 89] width 16 height 14
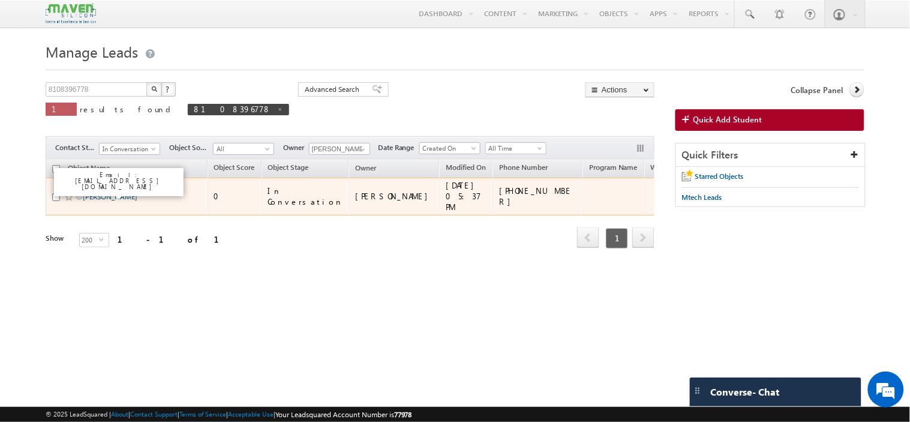
click at [104, 193] on link "[PERSON_NAME]" at bounding box center [110, 196] width 55 height 9
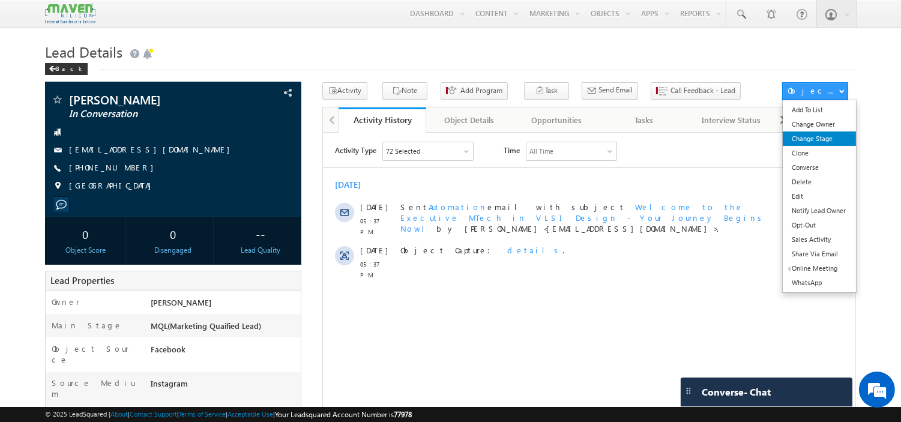
click at [807, 142] on link "Change Stage" at bounding box center [818, 138] width 73 height 14
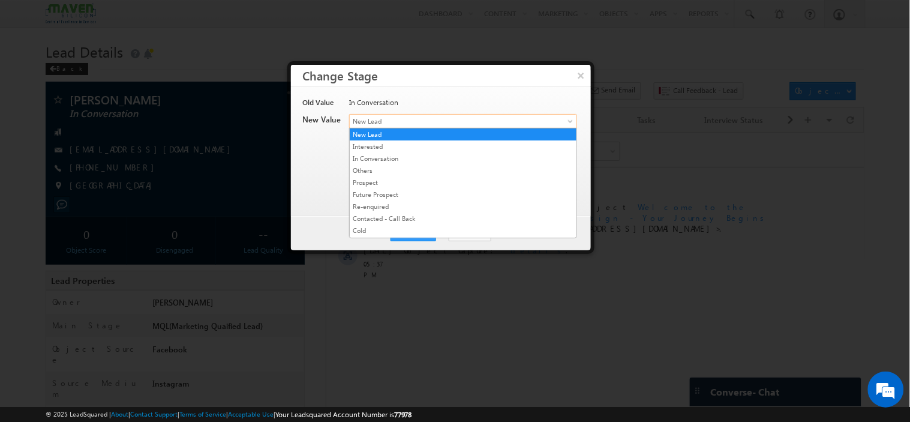
click at [425, 118] on span "New Lead" at bounding box center [443, 121] width 187 height 11
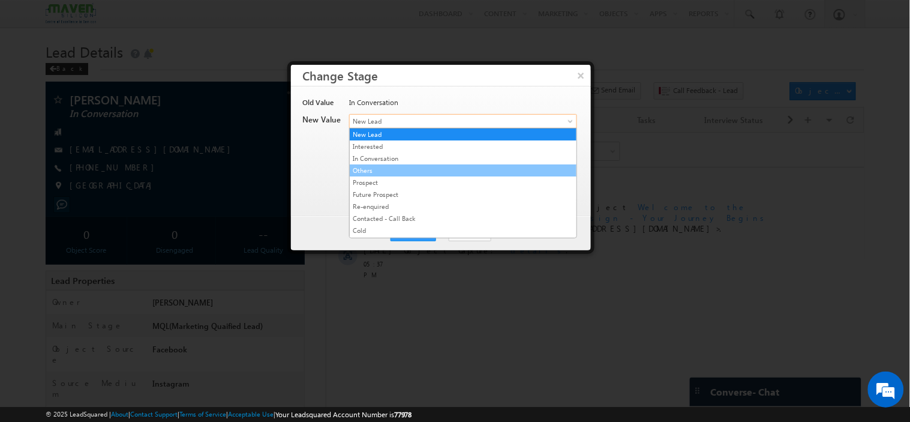
scroll to position [230, 0]
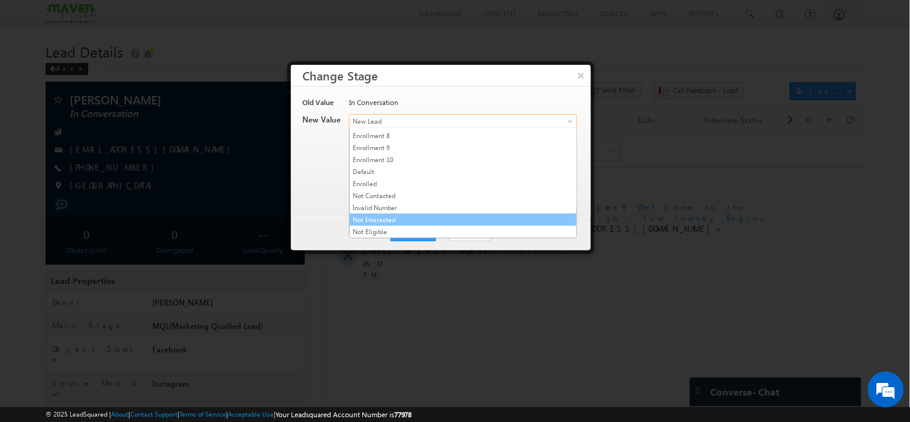
click at [405, 220] on link "Not Interested" at bounding box center [463, 219] width 227 height 11
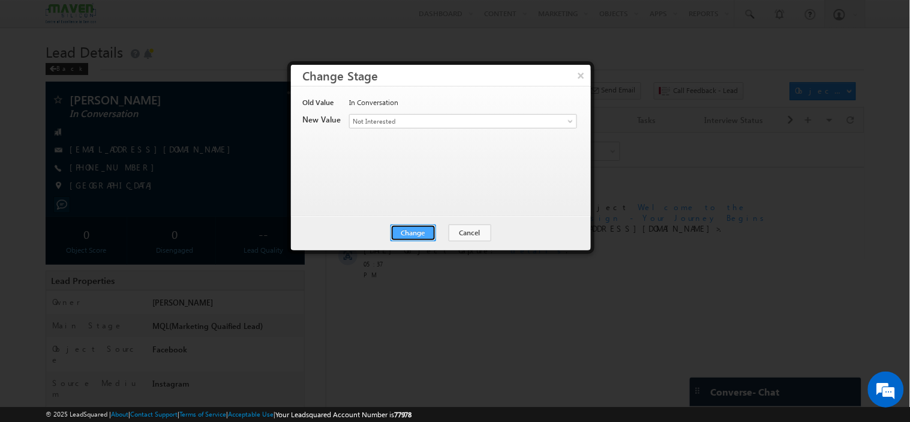
click at [406, 225] on button "Change" at bounding box center [414, 232] width 46 height 17
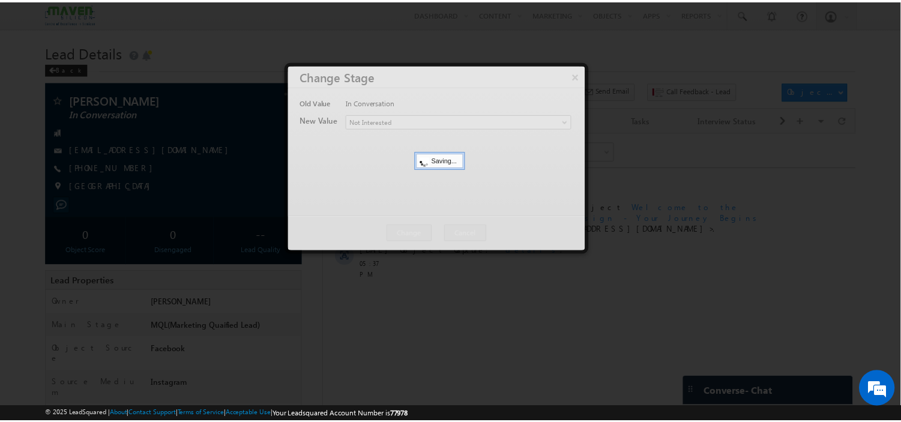
scroll to position [0, 0]
